Goal: Transaction & Acquisition: Purchase product/service

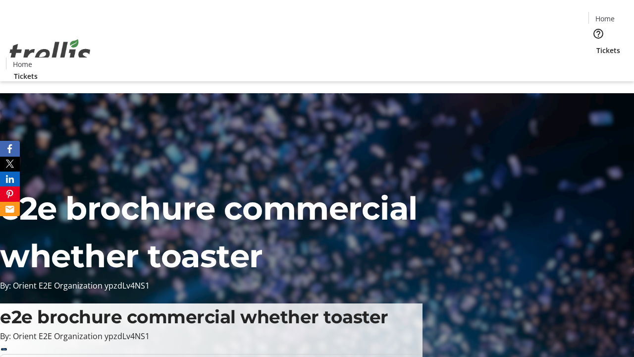
click at [596, 45] on span "Tickets" at bounding box center [608, 50] width 24 height 10
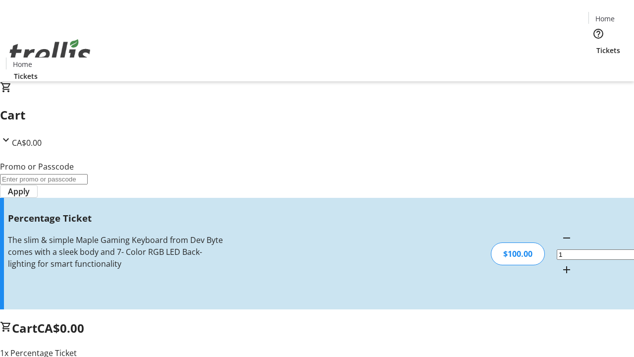
type input "BAR"
